Goal: Information Seeking & Learning: Learn about a topic

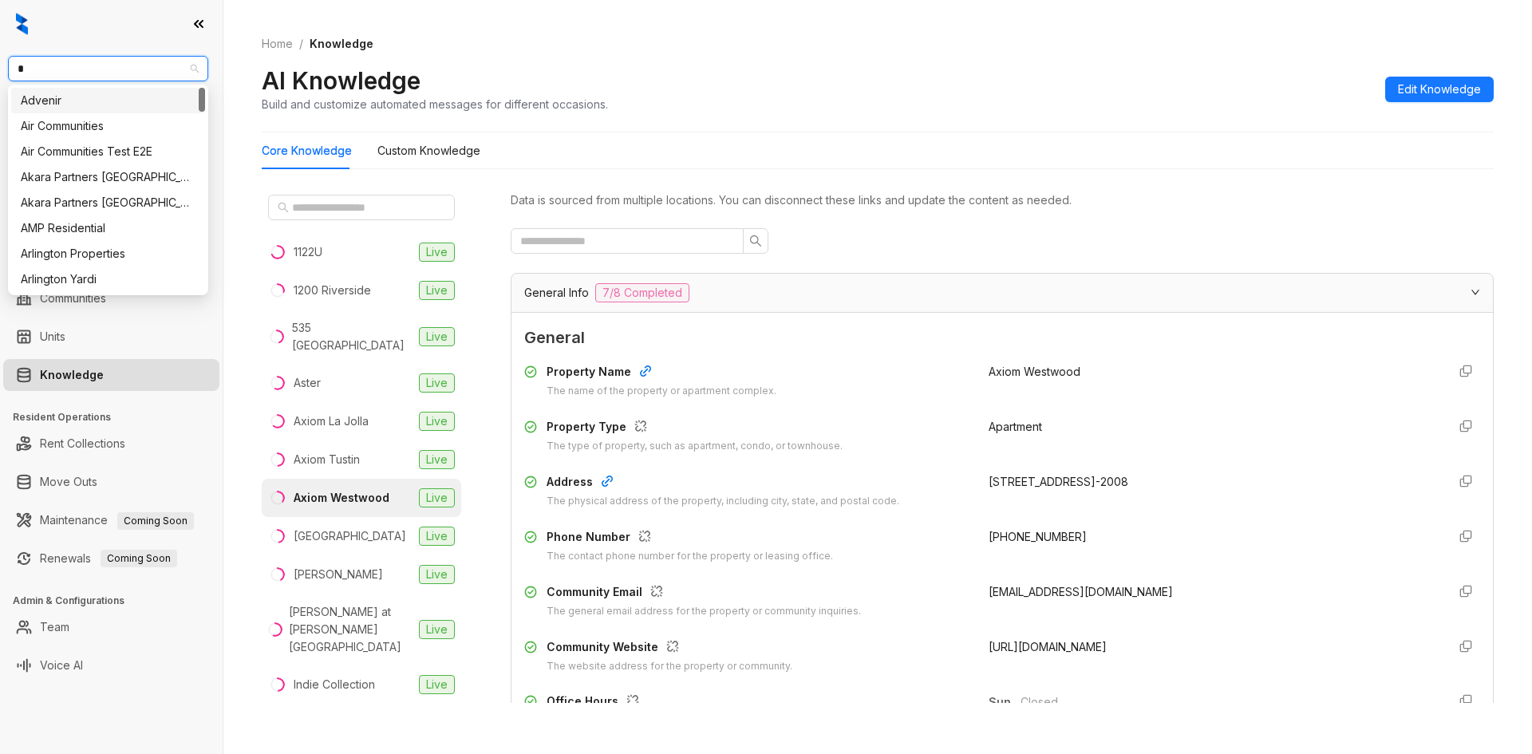
type input "**"
click at [111, 125] on div "RR Living" at bounding box center [108, 126] width 175 height 18
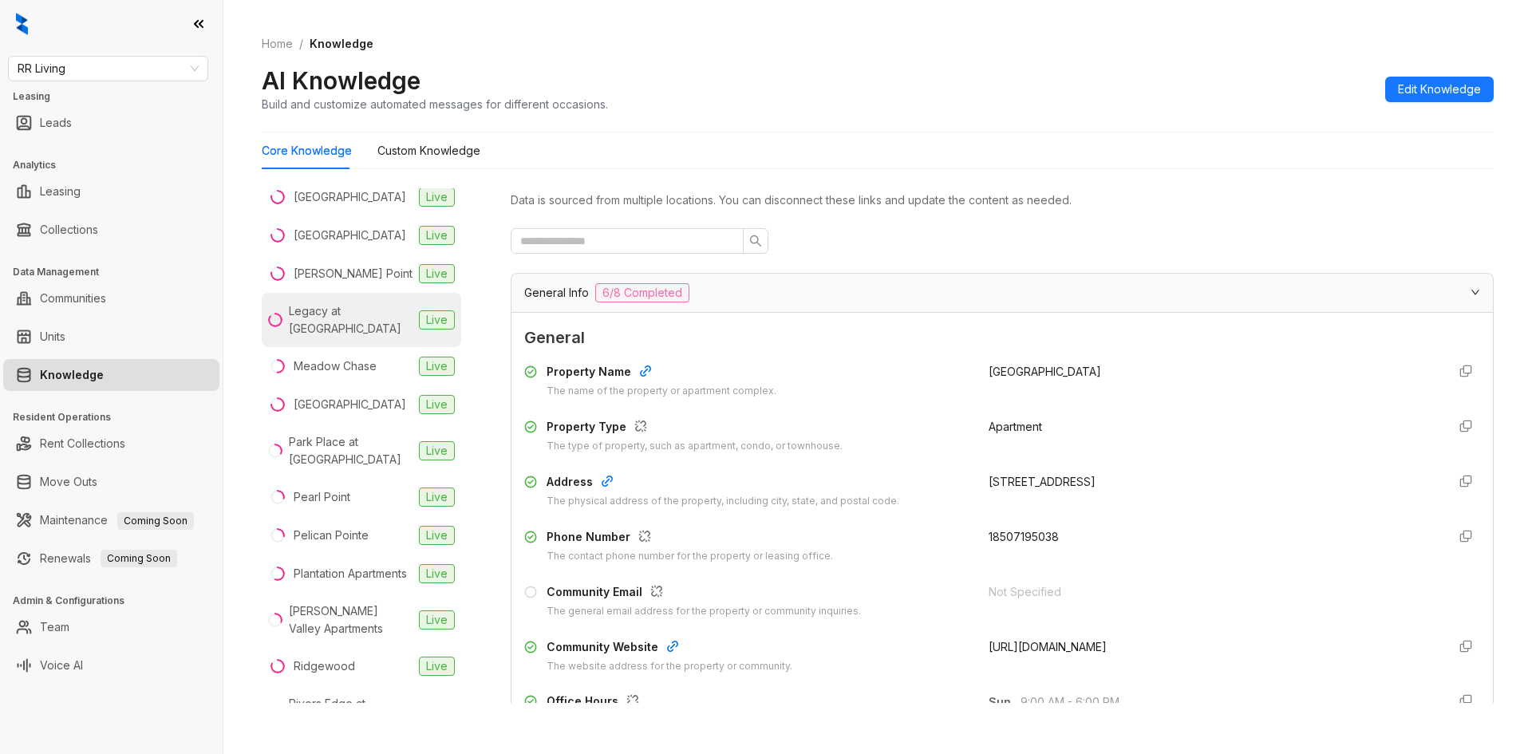
scroll to position [718, 0]
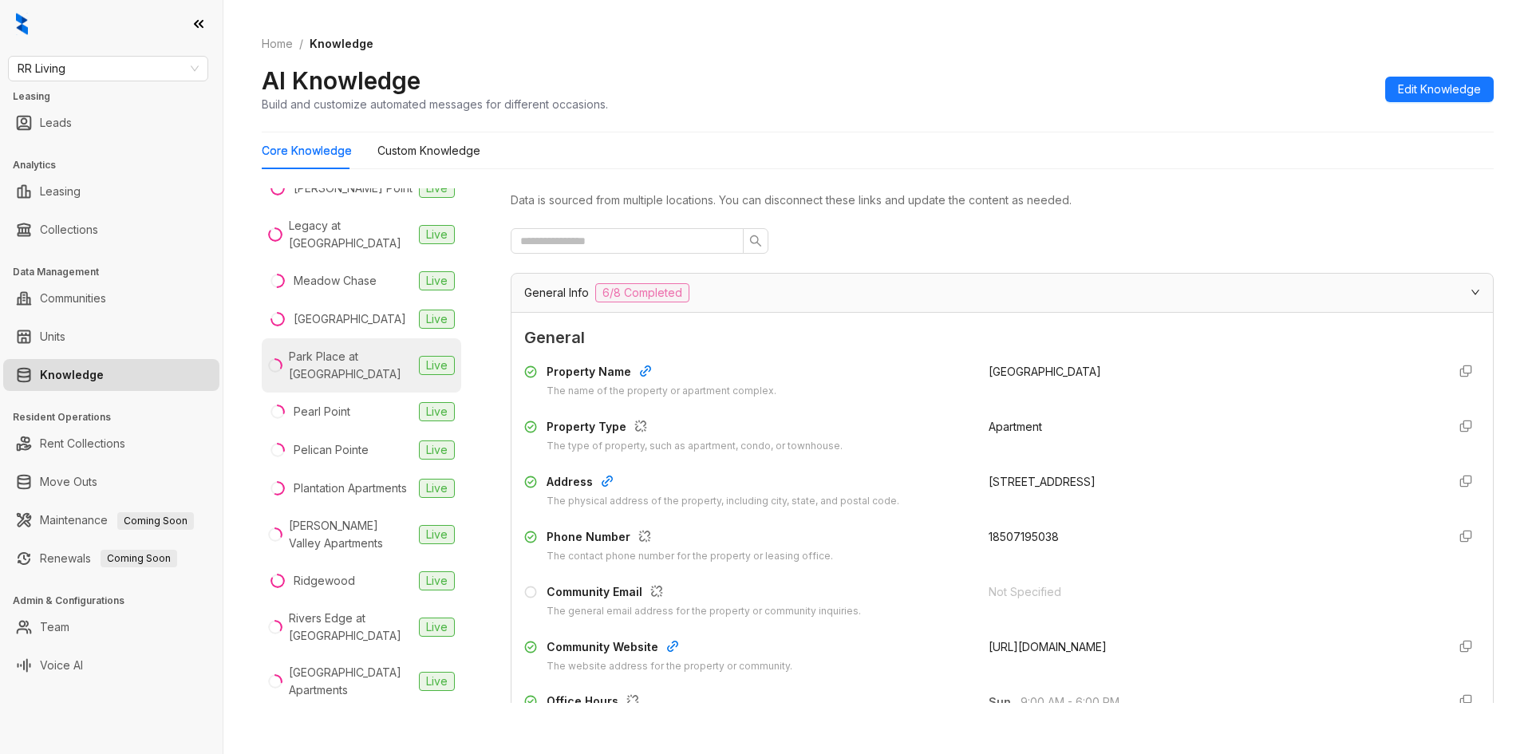
click at [319, 378] on div "Park Place at [GEOGRAPHIC_DATA]" at bounding box center [351, 365] width 124 height 35
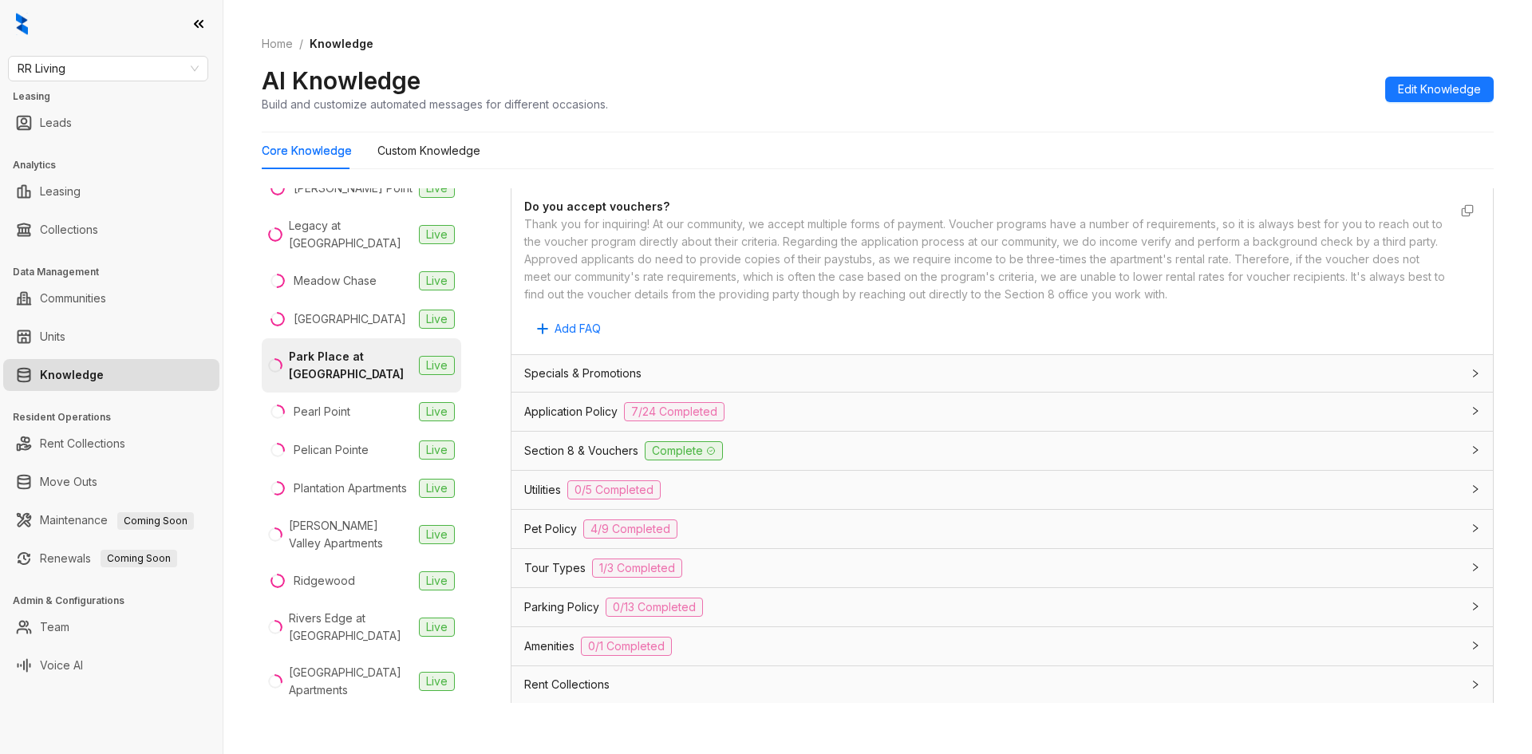
scroll to position [878, 0]
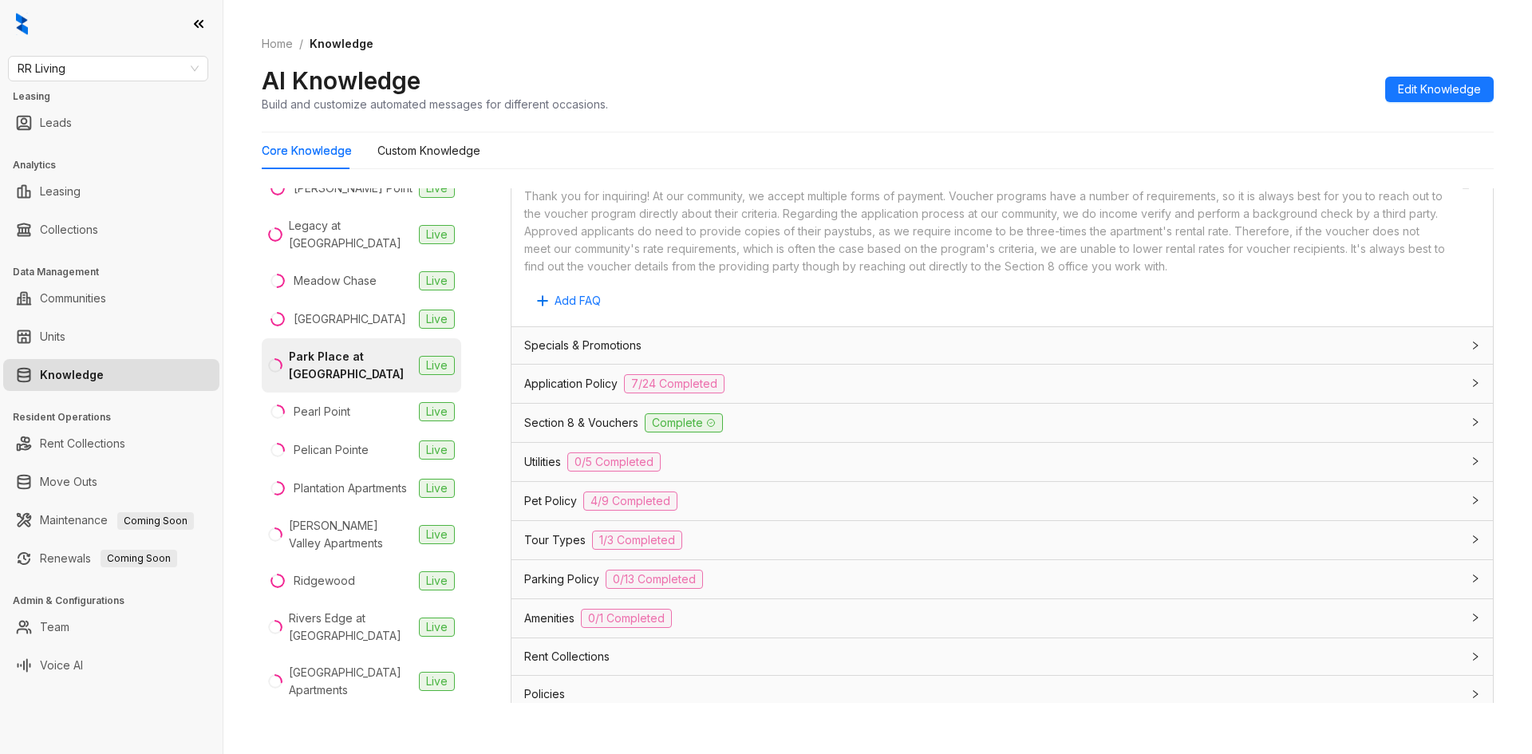
click at [574, 404] on div "Section 8 & Vouchers Complete" at bounding box center [1001, 423] width 981 height 38
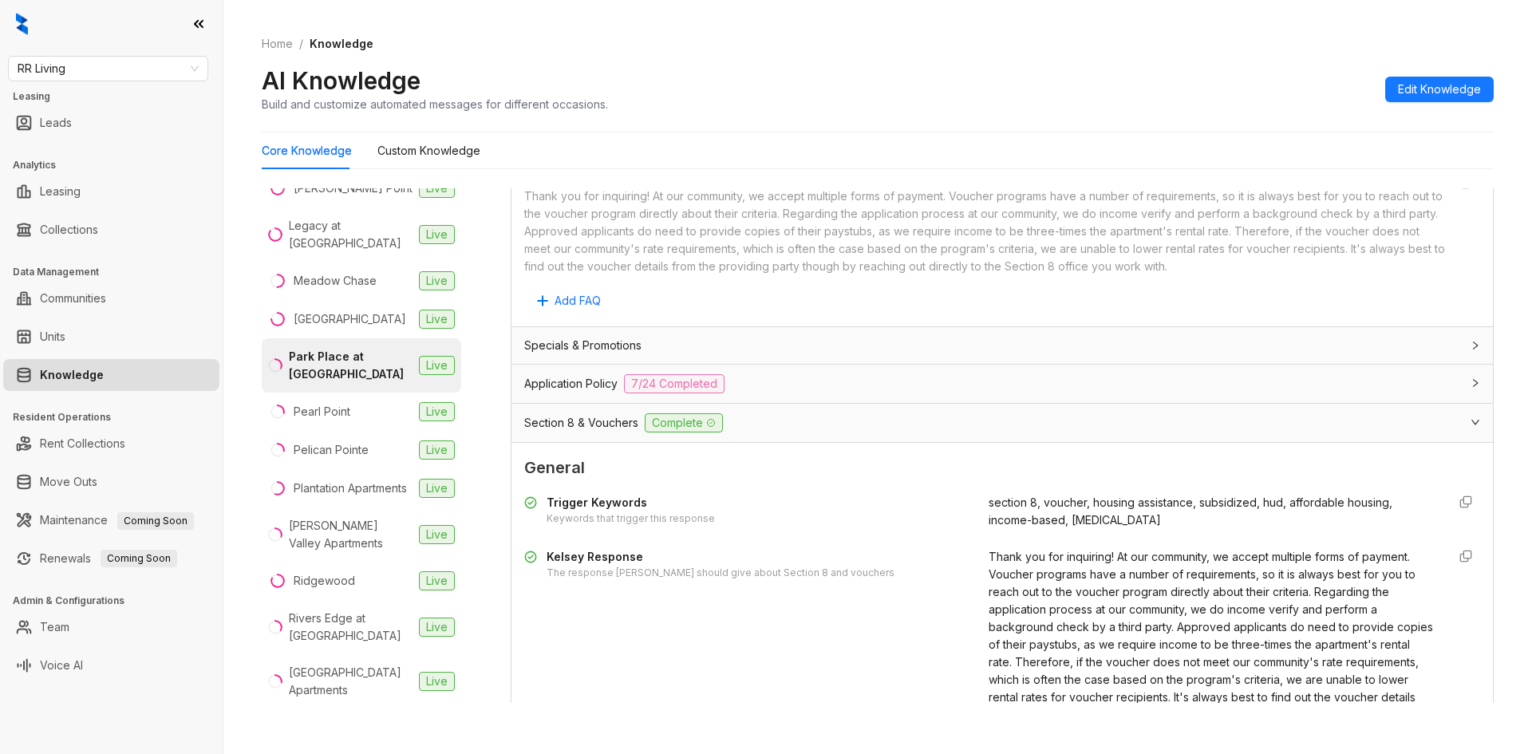
click at [586, 391] on span "Application Policy" at bounding box center [570, 384] width 93 height 18
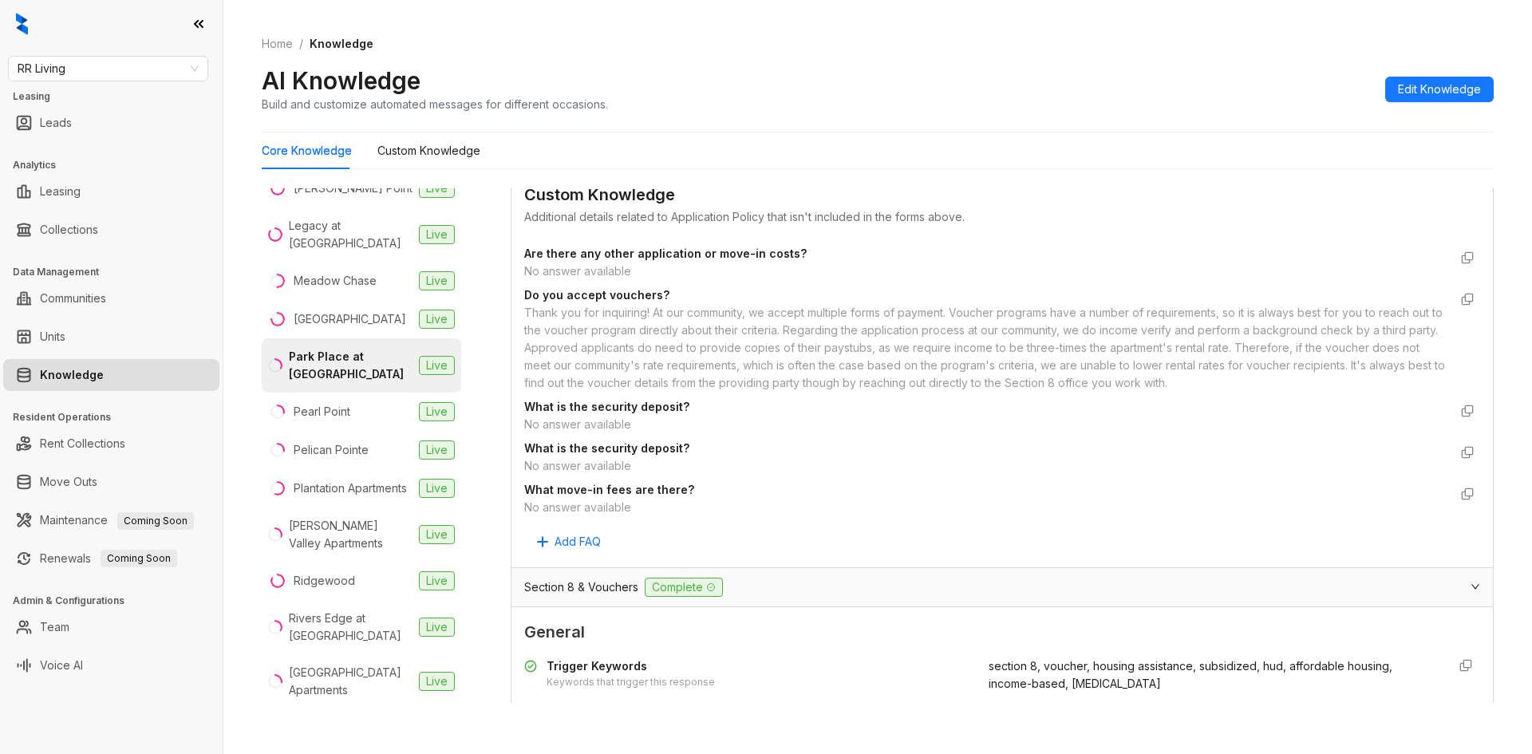
scroll to position [2872, 0]
click at [77, 75] on span "RR Living" at bounding box center [108, 69] width 181 height 24
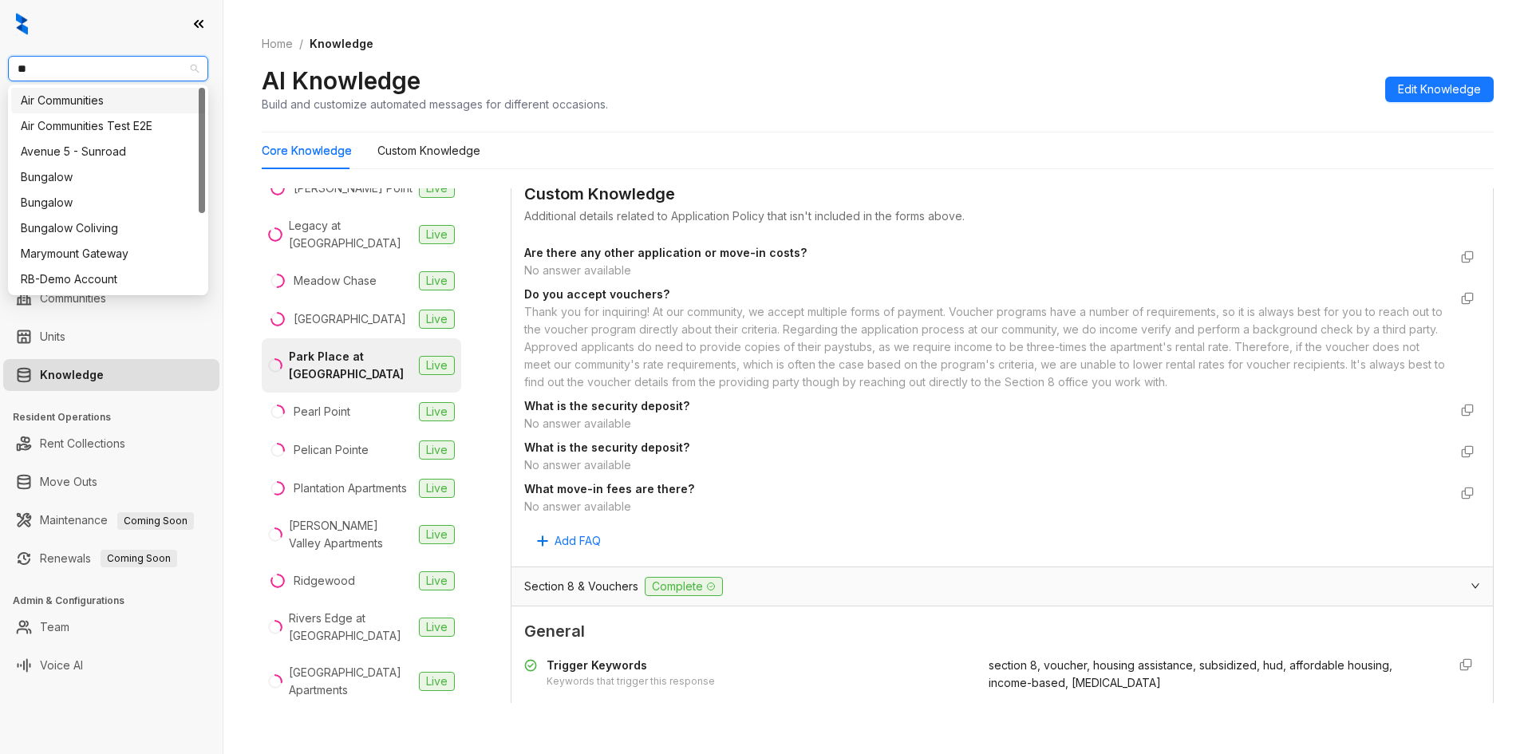
type input "***"
click at [73, 176] on div "United Apartment Group" at bounding box center [108, 177] width 175 height 18
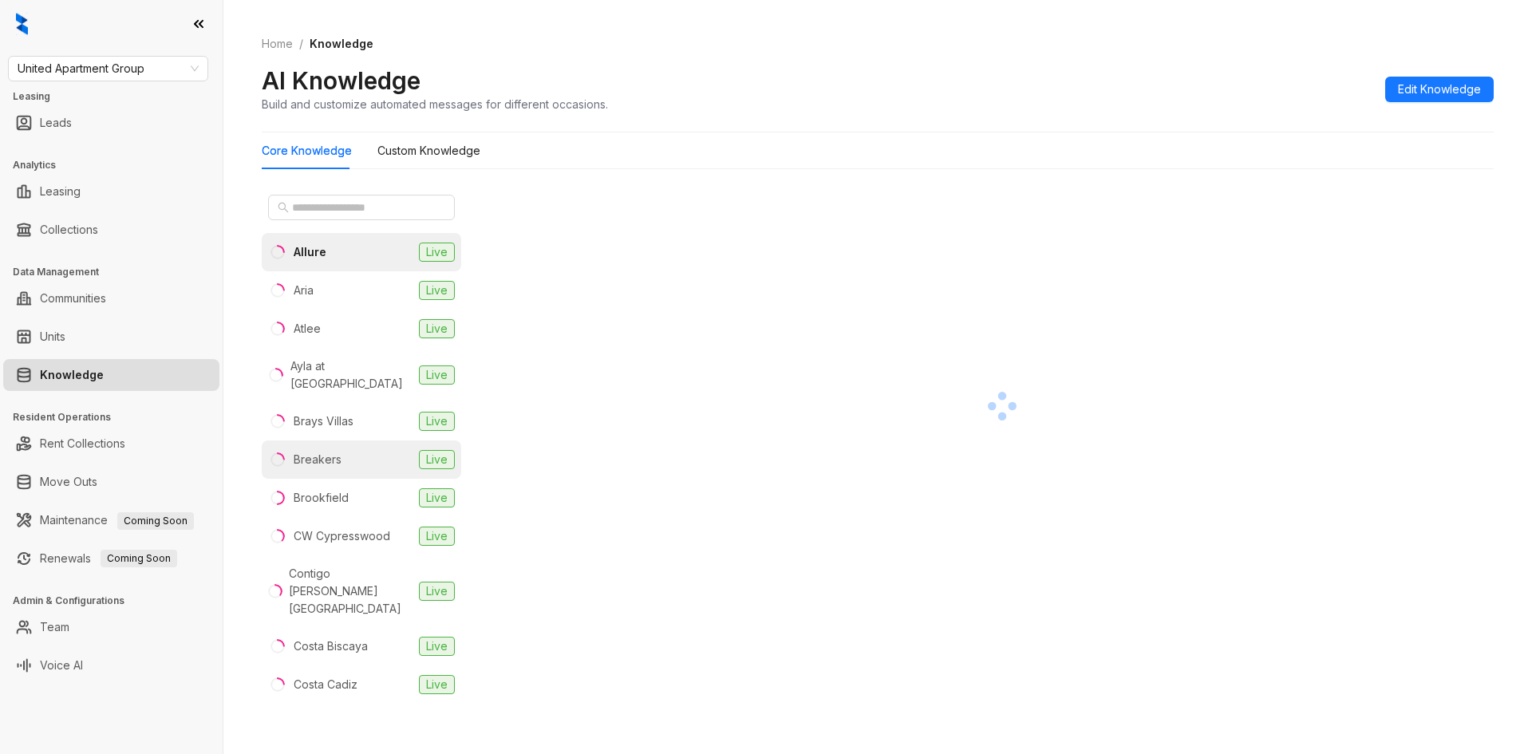
click at [316, 455] on li "Breakers Live" at bounding box center [361, 459] width 199 height 38
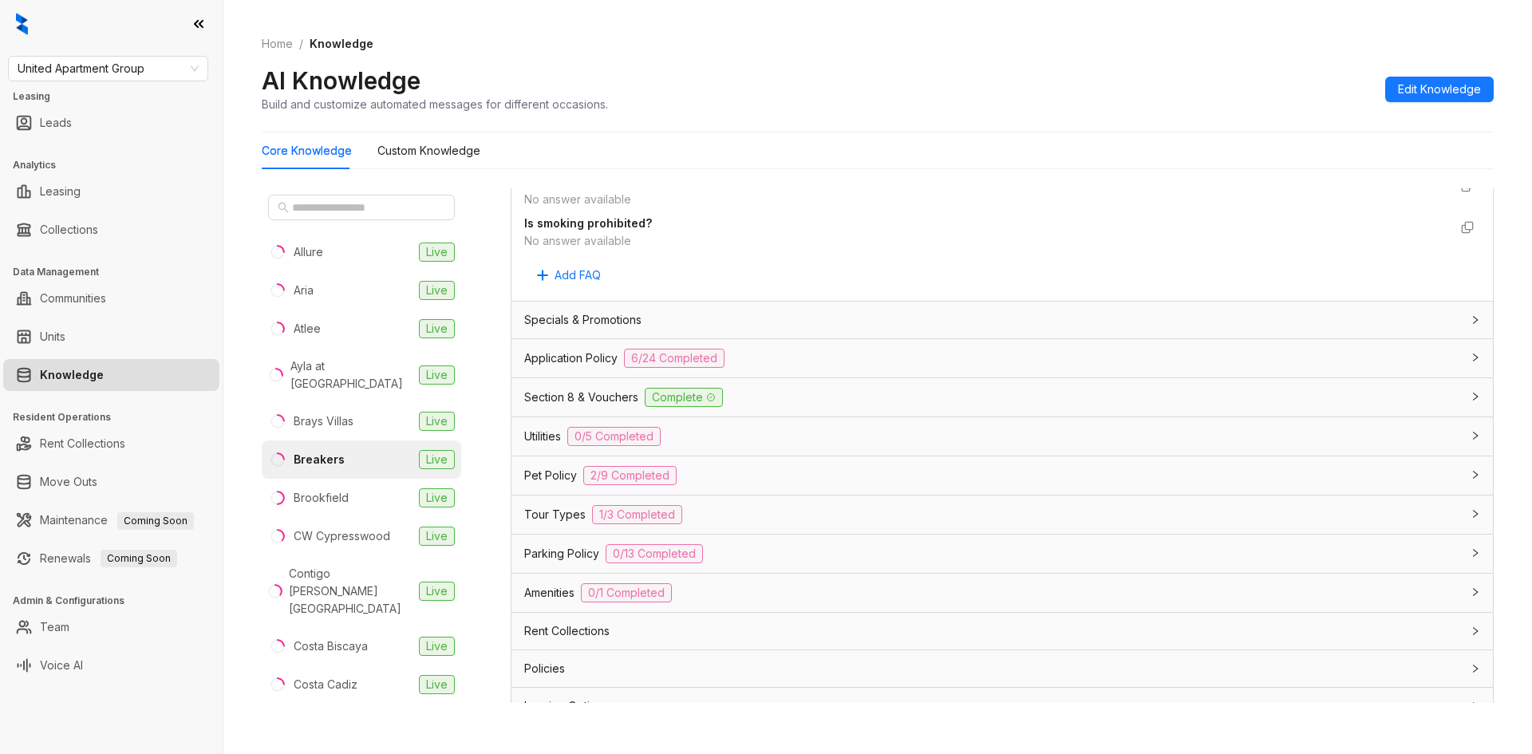
scroll to position [1017, 0]
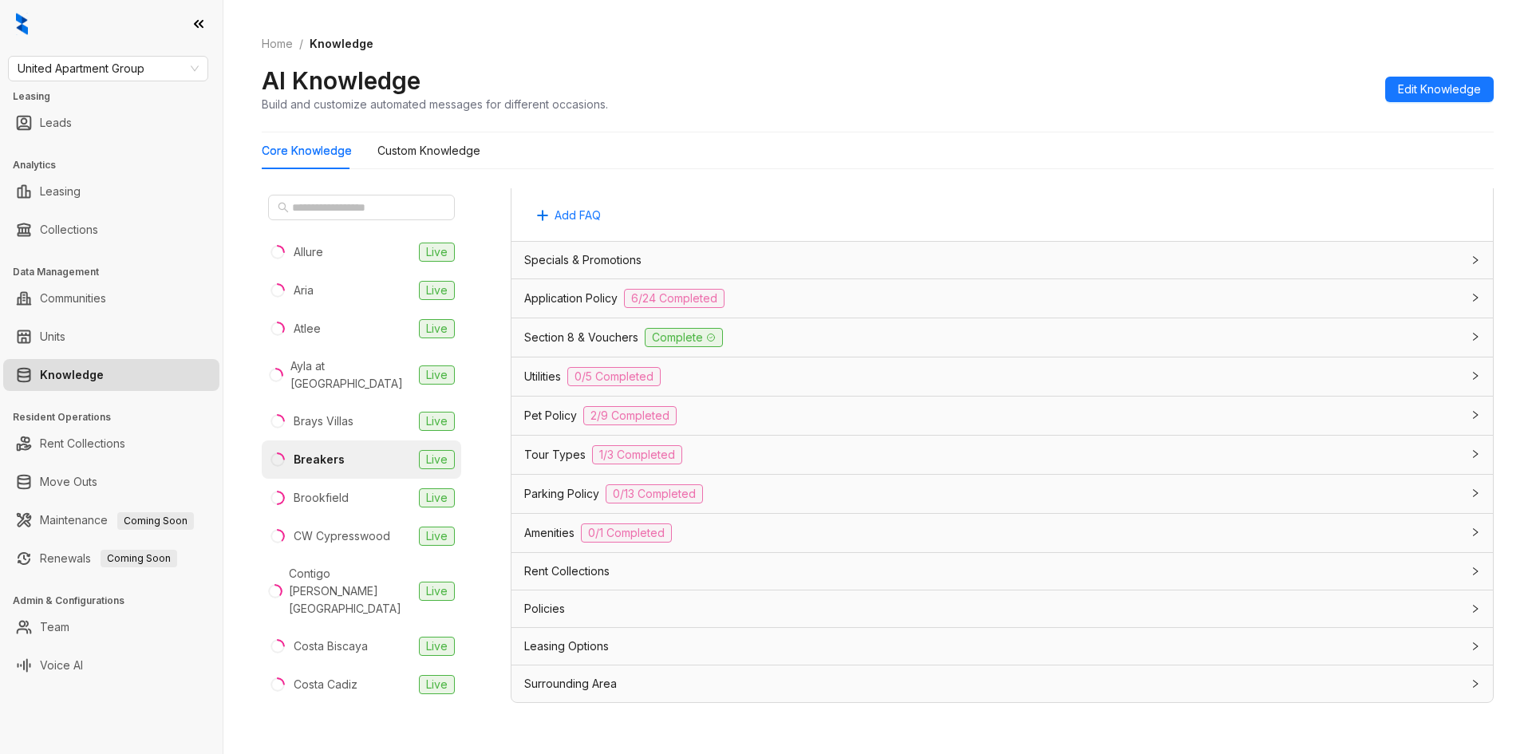
click at [541, 641] on span "Leasing Options" at bounding box center [566, 646] width 85 height 18
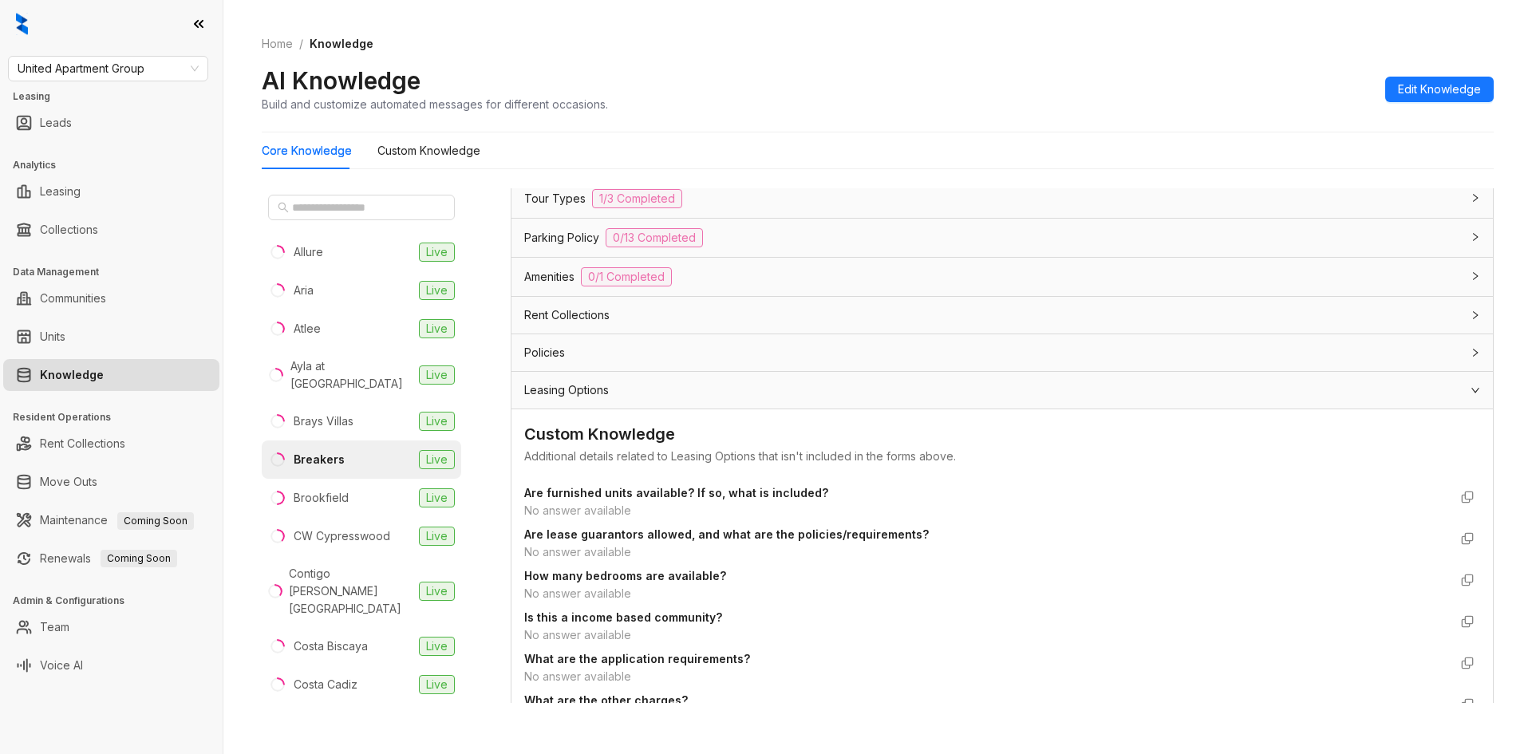
scroll to position [1469, 0]
